Goal: Information Seeking & Learning: Check status

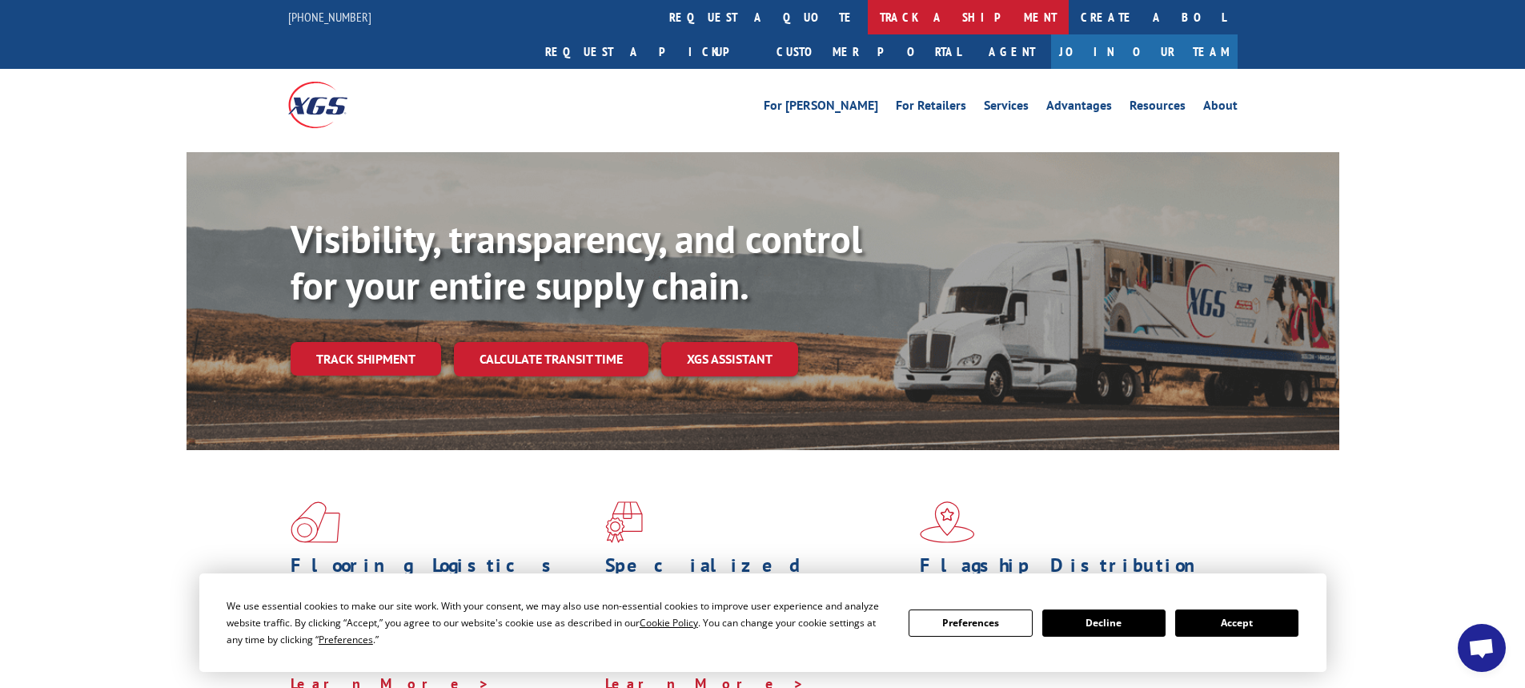
click at [868, 17] on link "track a shipment" at bounding box center [968, 17] width 201 height 34
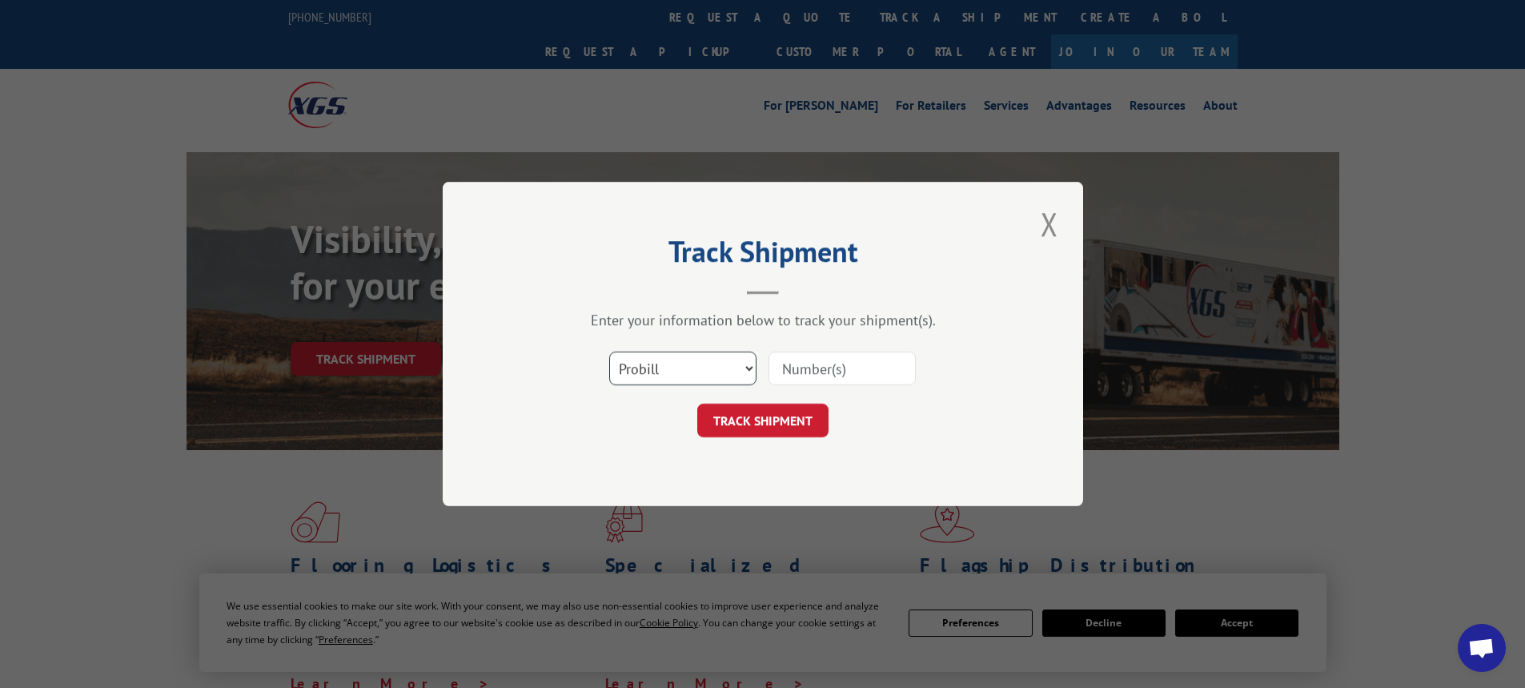
click at [750, 373] on select "Select category... Probill BOL PO" at bounding box center [682, 368] width 147 height 34
click at [1052, 224] on button "Close modal" at bounding box center [1049, 224] width 27 height 44
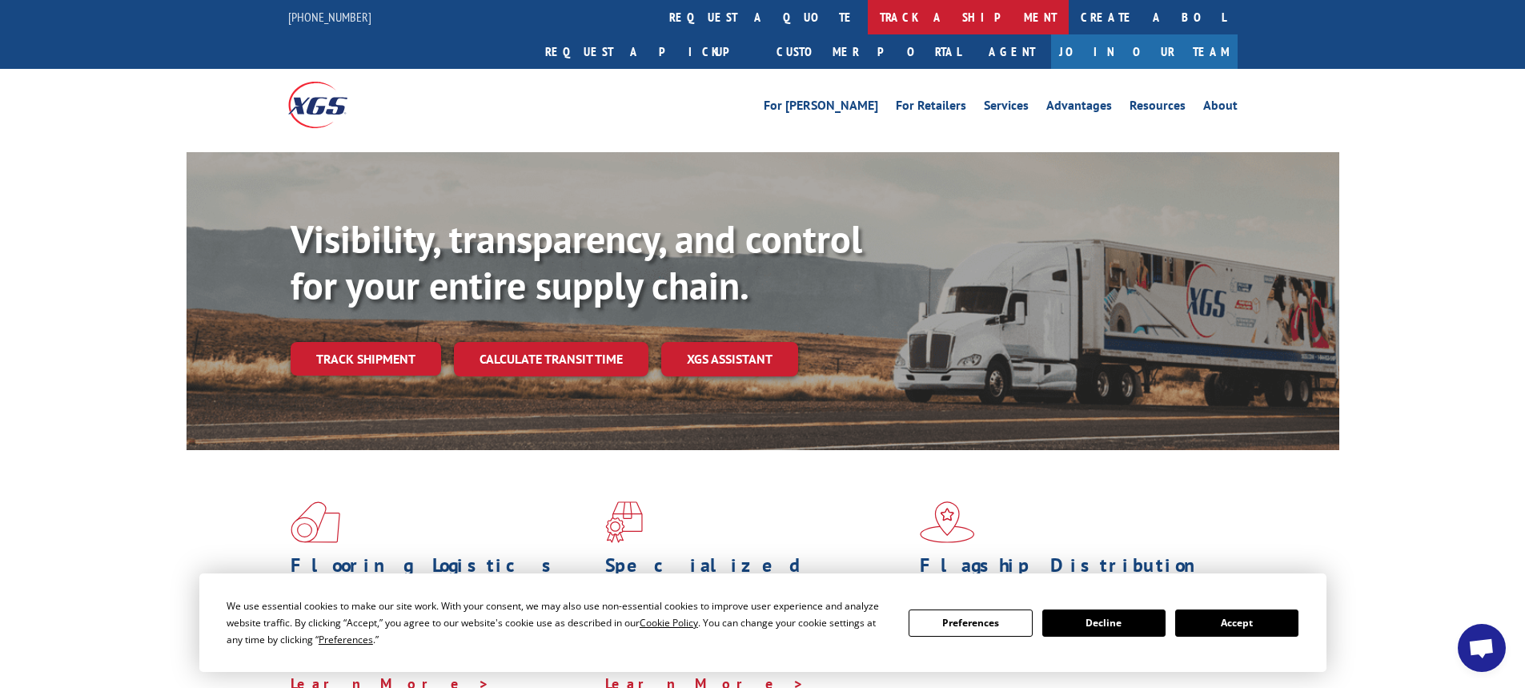
click at [868, 13] on link "track a shipment" at bounding box center [968, 17] width 201 height 34
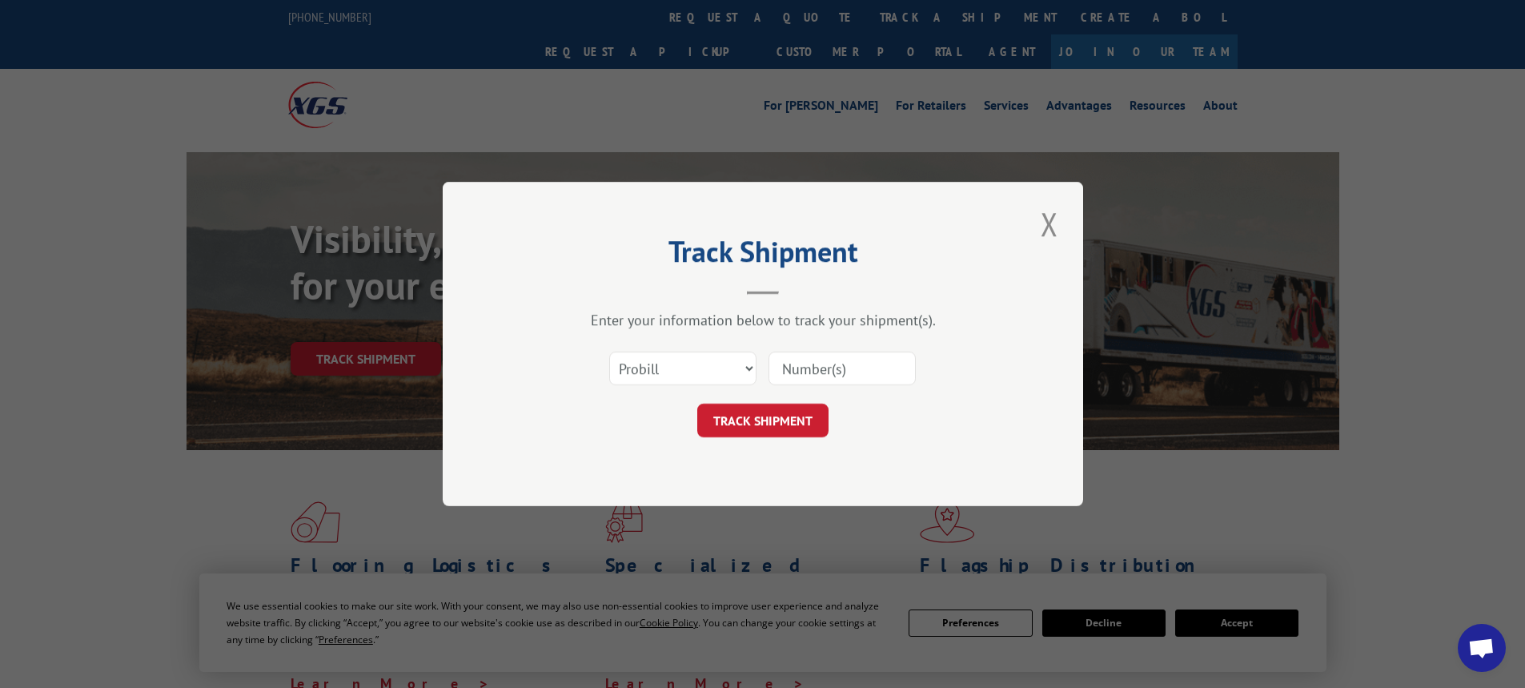
click at [754, 351] on div "Select category... Probill BOL PO" at bounding box center [683, 368] width 146 height 37
click at [748, 362] on select "Select category... Probill BOL PO" at bounding box center [682, 368] width 147 height 34
select select "bol"
click at [609, 351] on select "Select category... Probill BOL PO" at bounding box center [682, 368] width 147 height 34
click at [784, 371] on input at bounding box center [841, 368] width 147 height 34
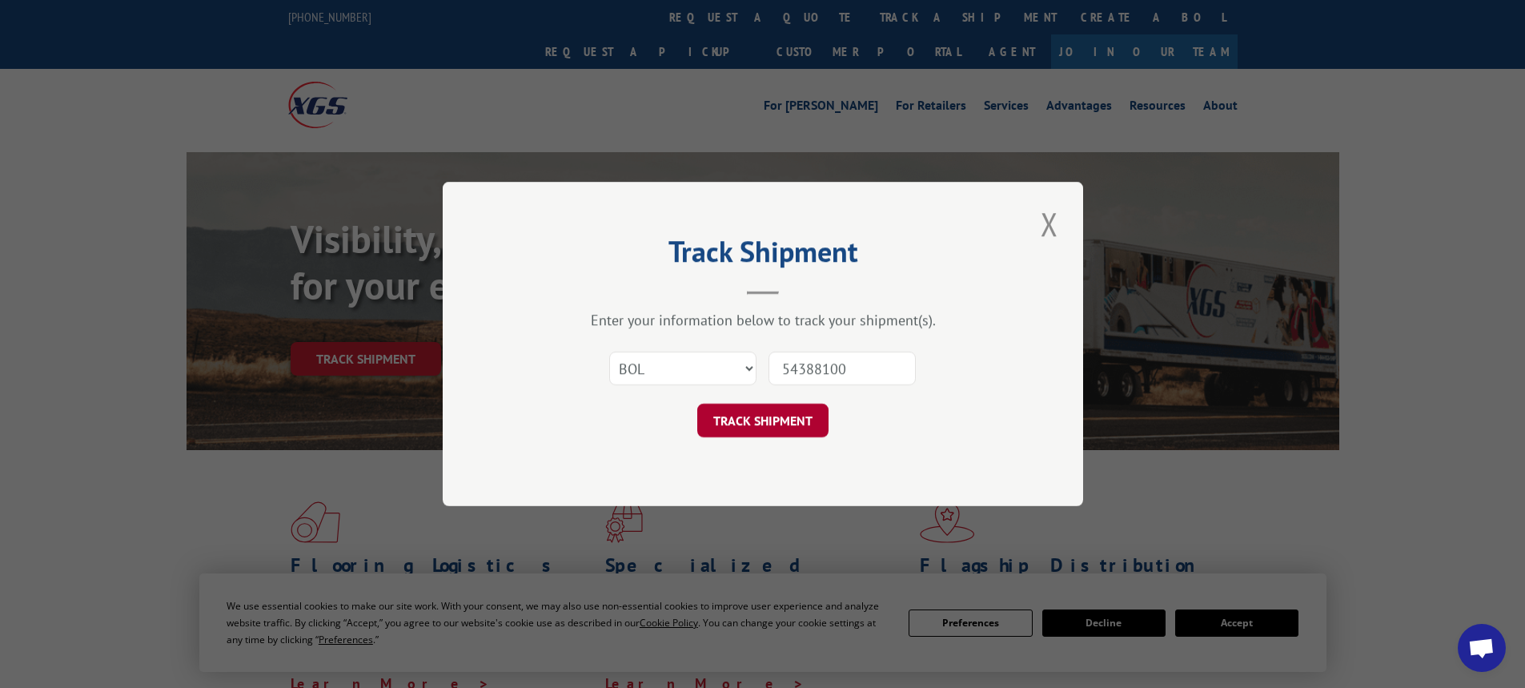
type input "54388100"
click at [789, 417] on button "TRACK SHIPMENT" at bounding box center [762, 420] width 131 height 34
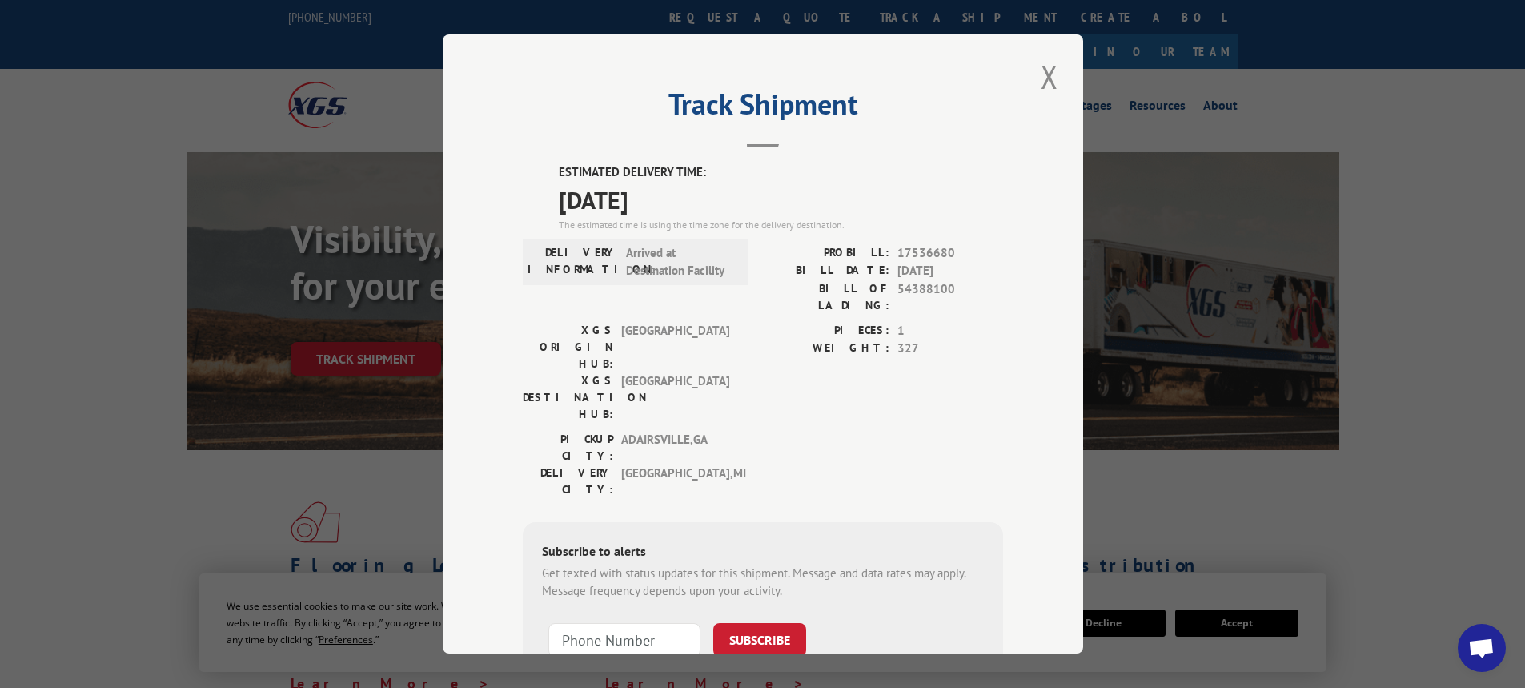
scroll to position [32, 0]
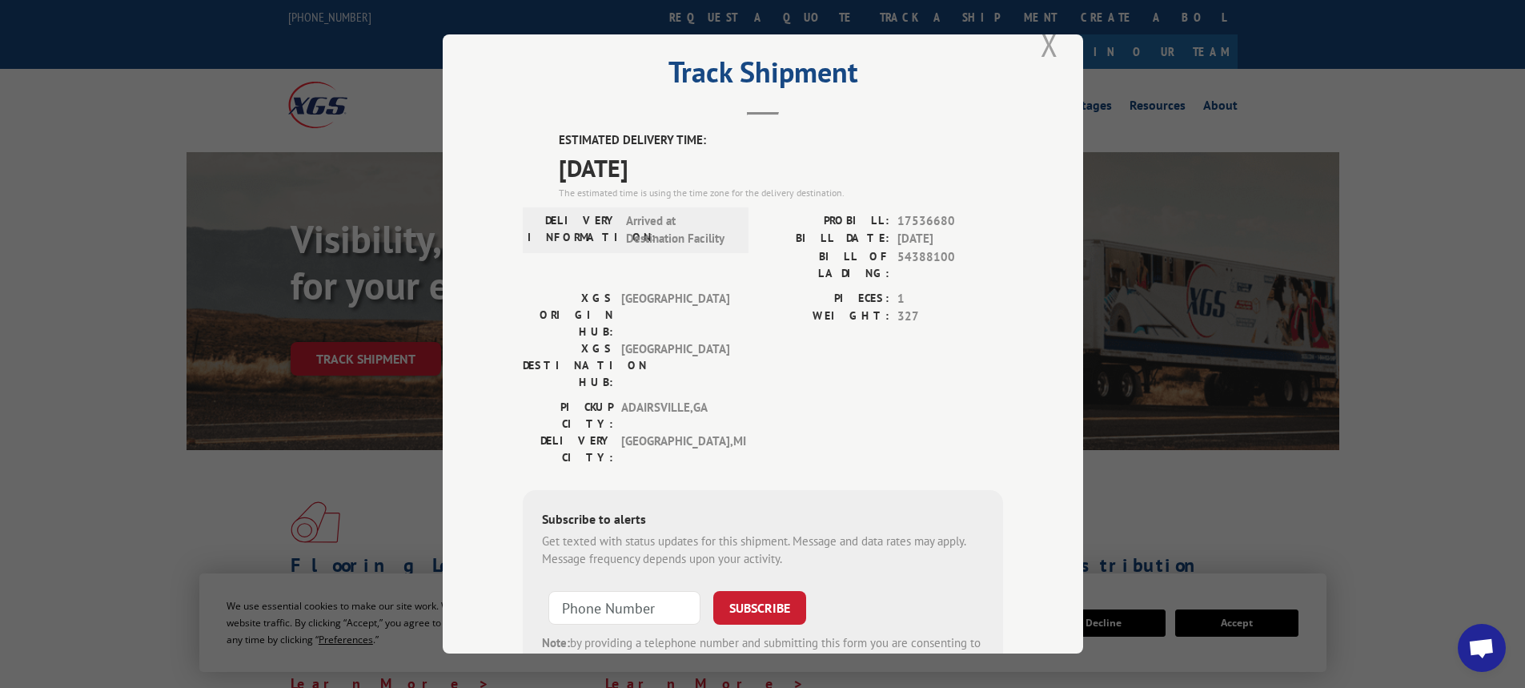
click at [1048, 53] on button "Close modal" at bounding box center [1049, 44] width 27 height 44
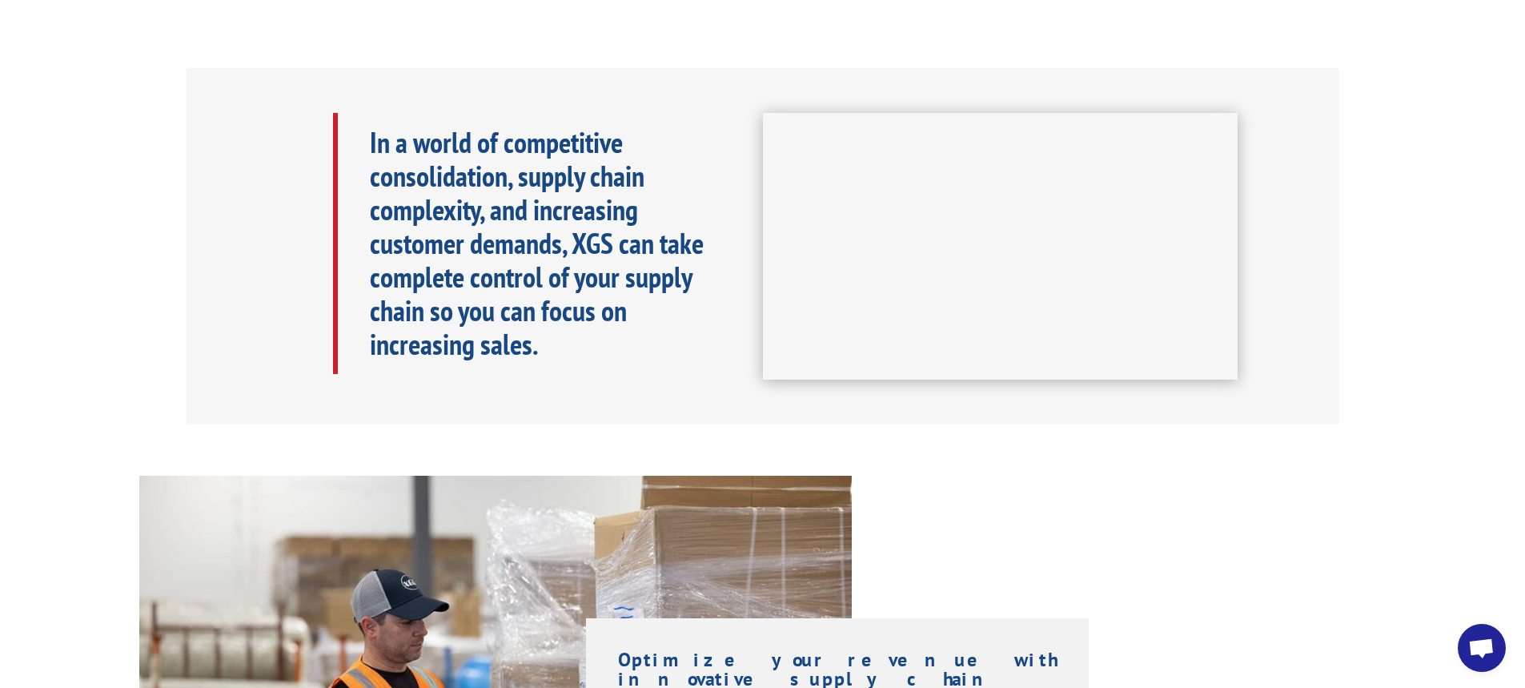
scroll to position [736, 0]
